Goal: Book appointment/travel/reservation

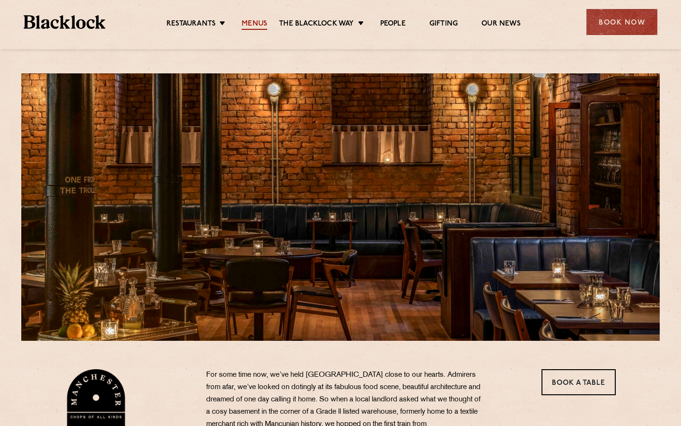
click at [252, 21] on link "Menus" at bounding box center [255, 24] width 26 height 10
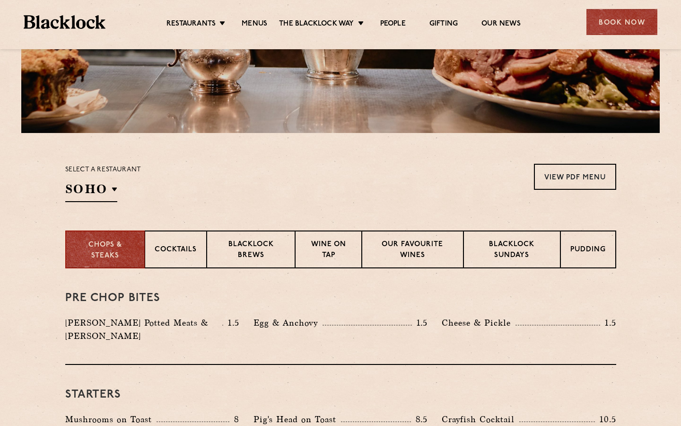
scroll to position [209, 0]
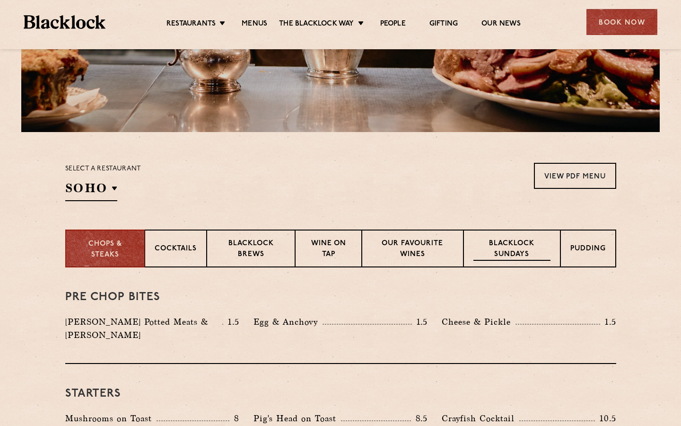
click at [516, 255] on p "Blacklock Sundays" at bounding box center [511, 249] width 77 height 22
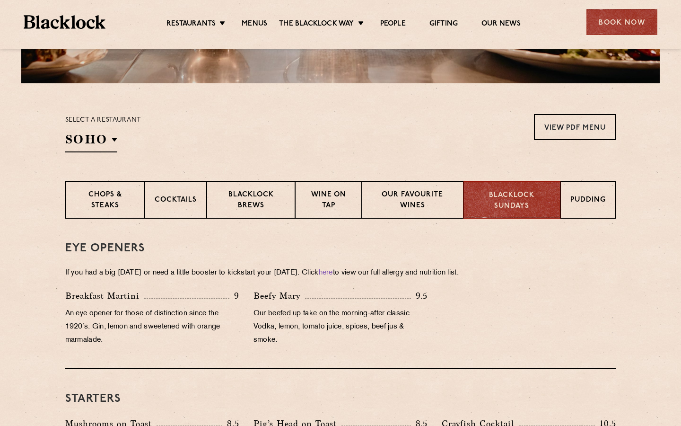
scroll to position [173, 0]
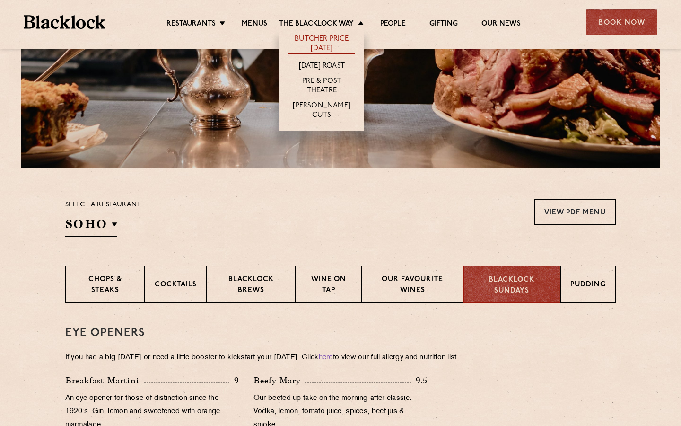
click at [331, 43] on link "Butcher Price [DATE]" at bounding box center [322, 45] width 66 height 20
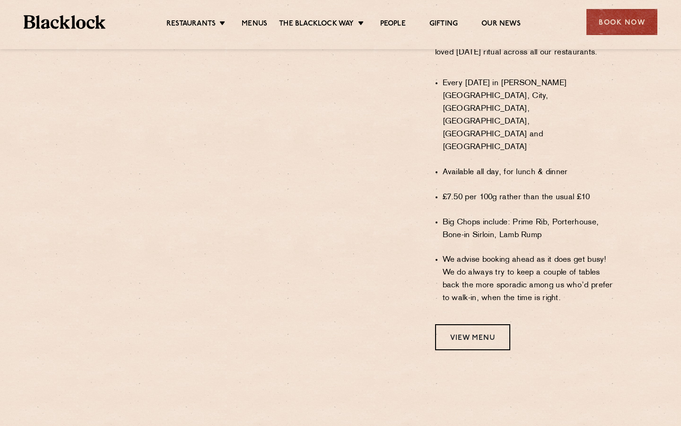
scroll to position [655, 0]
click at [465, 325] on link "View Menu" at bounding box center [472, 337] width 75 height 26
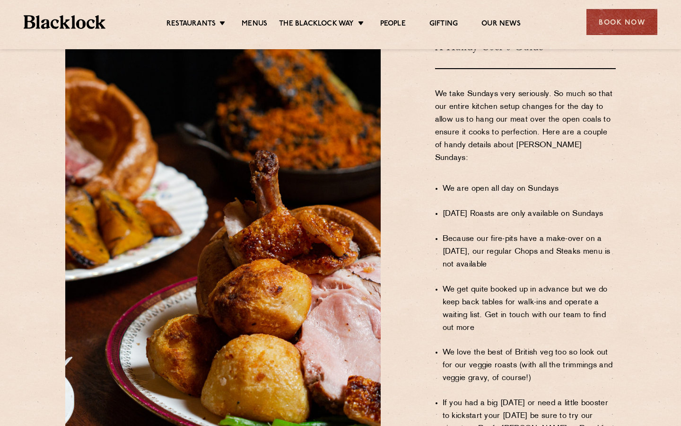
scroll to position [540, 0]
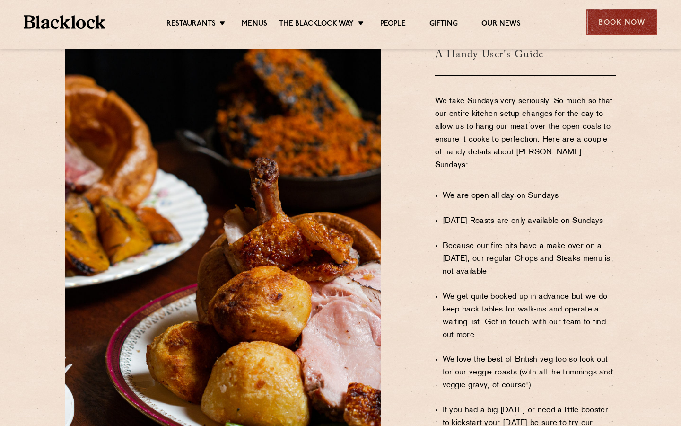
click at [615, 26] on div "Book Now" at bounding box center [621, 22] width 71 height 26
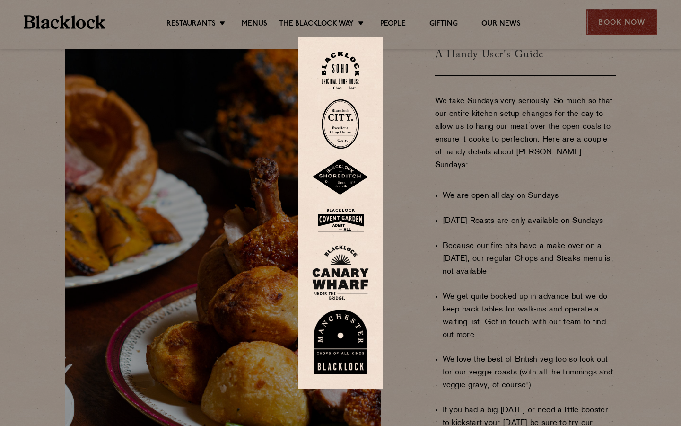
click at [615, 26] on div at bounding box center [340, 213] width 681 height 426
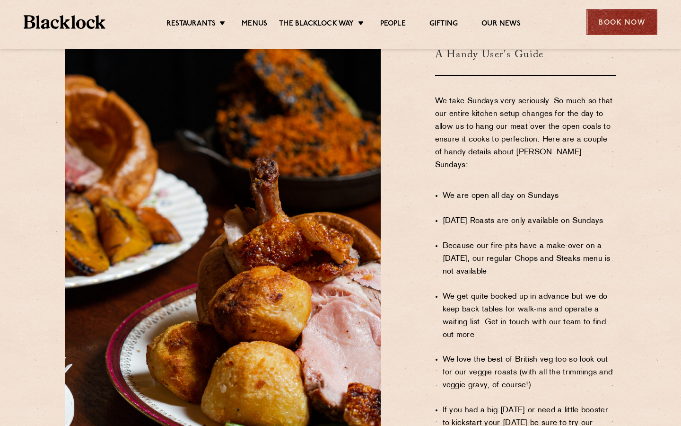
click at [627, 26] on div "Book Now" at bounding box center [621, 22] width 71 height 26
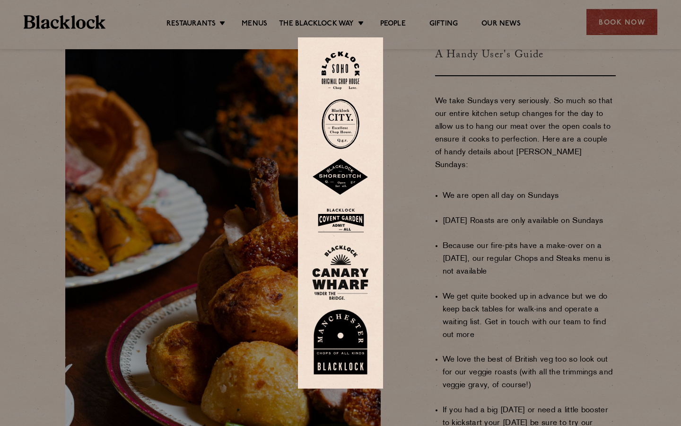
click at [342, 336] on img at bounding box center [340, 341] width 57 height 65
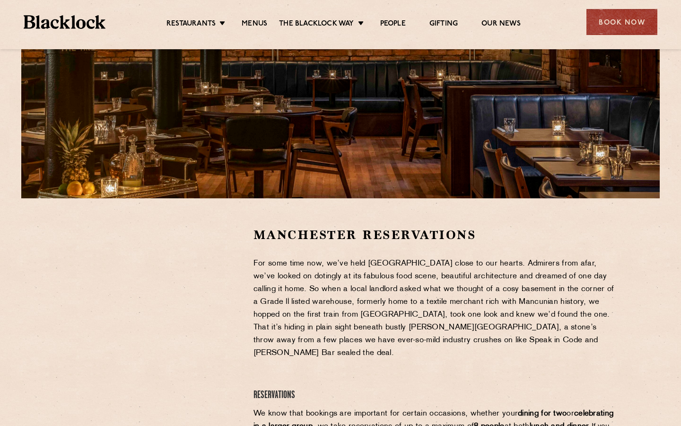
scroll to position [161, 0]
